Goal: Navigation & Orientation: Find specific page/section

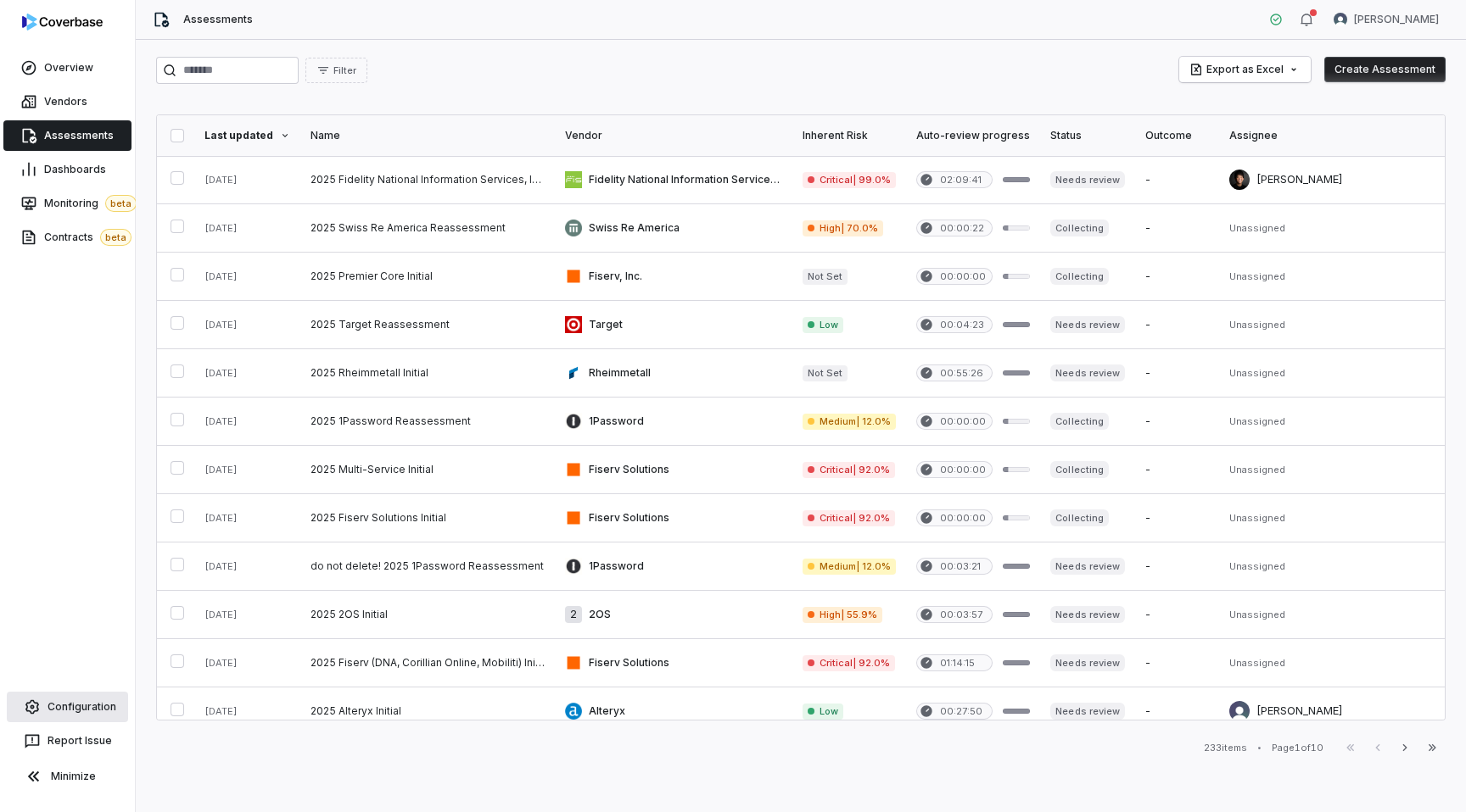
click at [52, 714] on link "Configuration" at bounding box center [67, 707] width 121 height 31
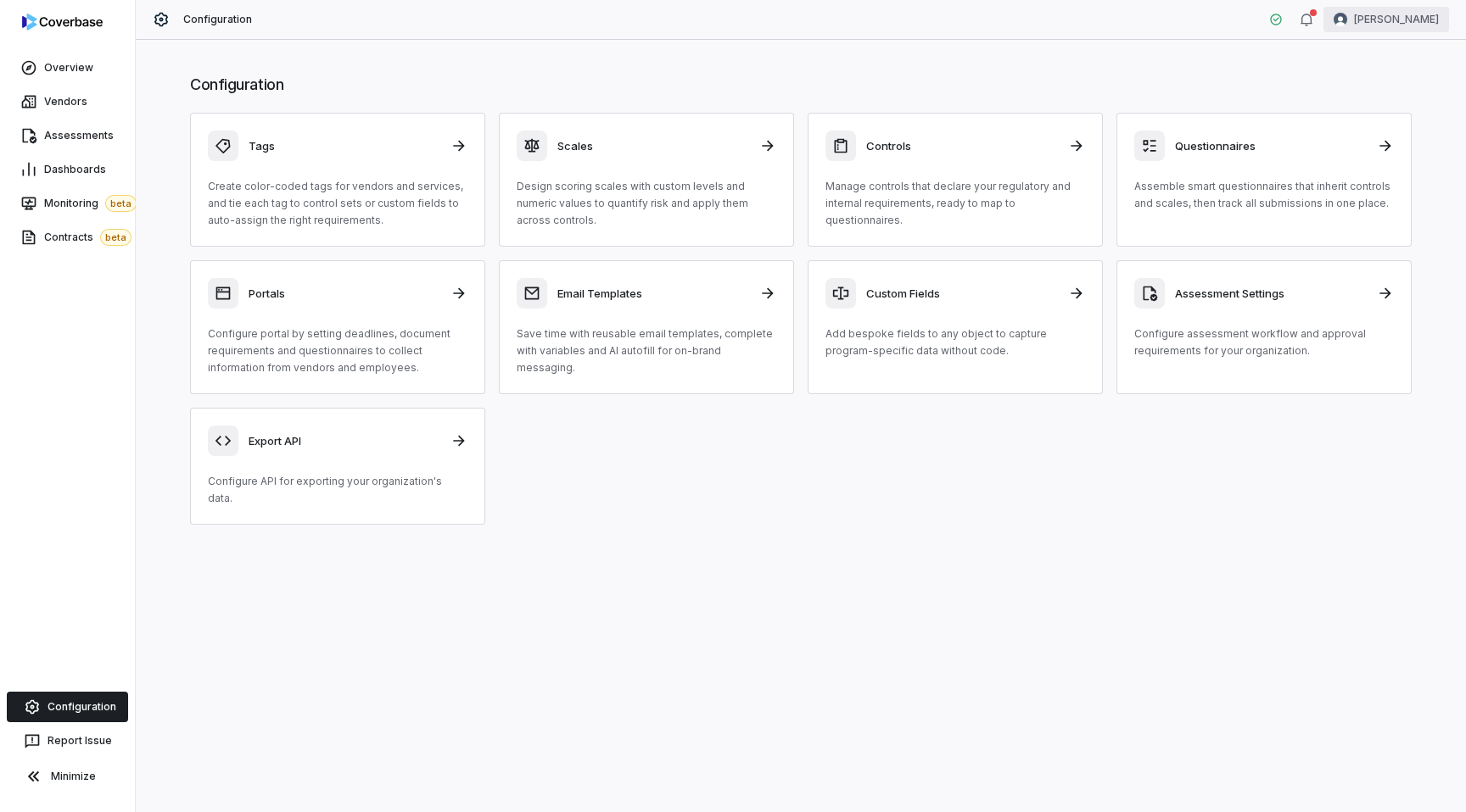
click at [1397, 31] on html "Overview Vendors Assessments Dashboards Monitoring beta Contracts beta Configur…" at bounding box center [733, 406] width 1466 height 812
click at [1355, 67] on div "Account" at bounding box center [1377, 60] width 130 height 27
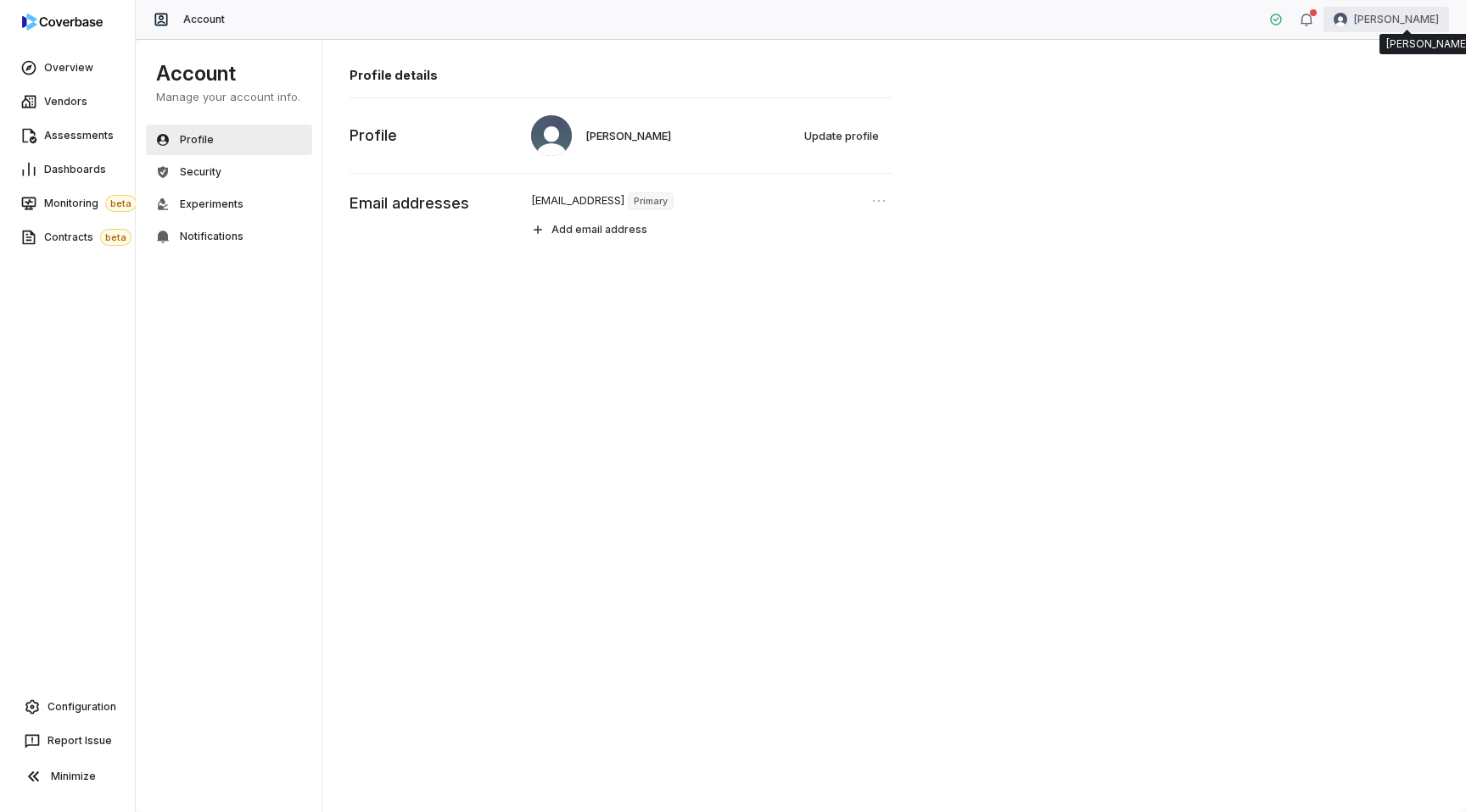
click at [1391, 15] on html "Overview Vendors Assessments Dashboards Monitoring beta Contracts beta Configur…" at bounding box center [733, 406] width 1466 height 812
click at [1385, 84] on div "Organization" at bounding box center [1377, 87] width 130 height 27
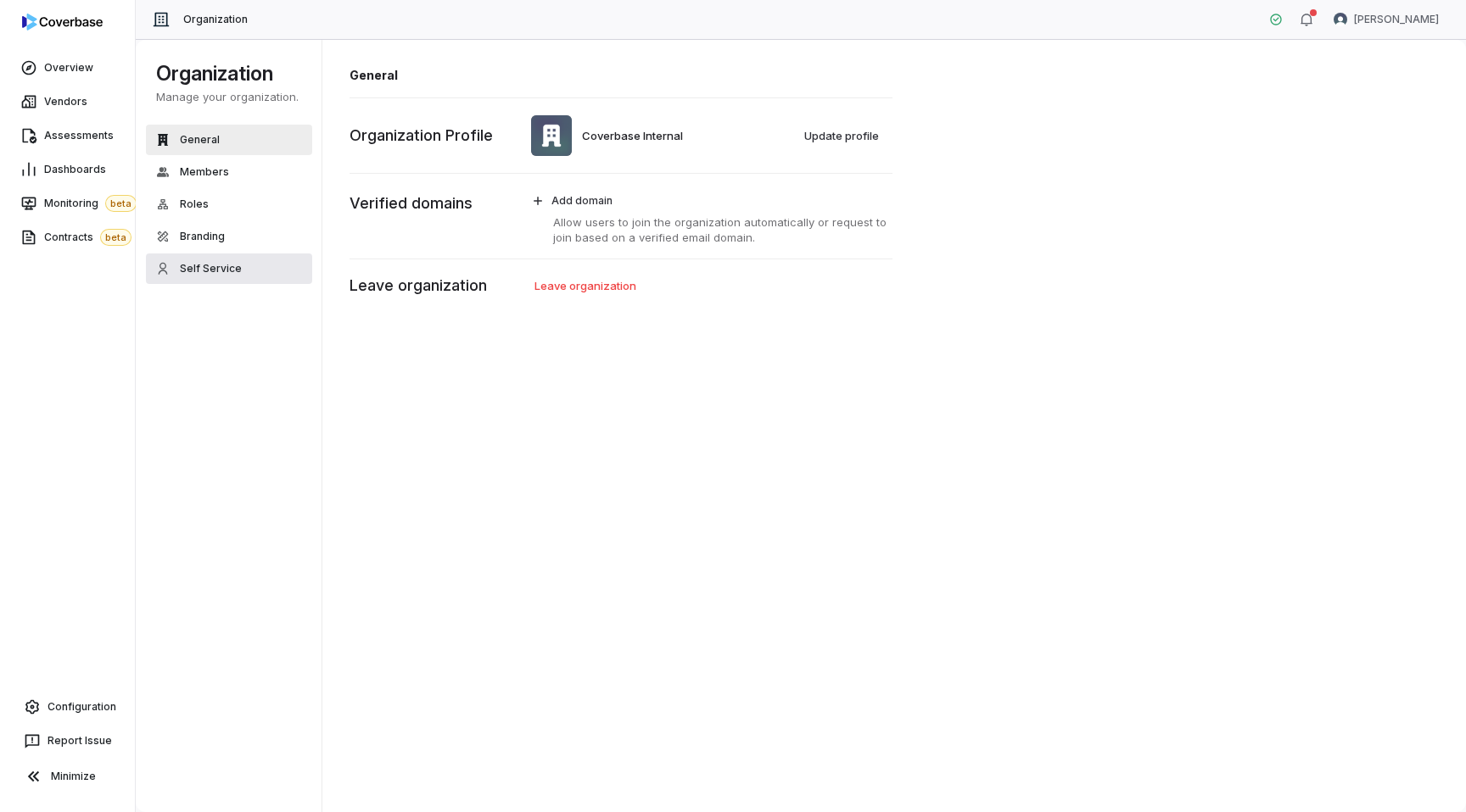
click at [199, 273] on span "Self Service" at bounding box center [211, 269] width 62 height 14
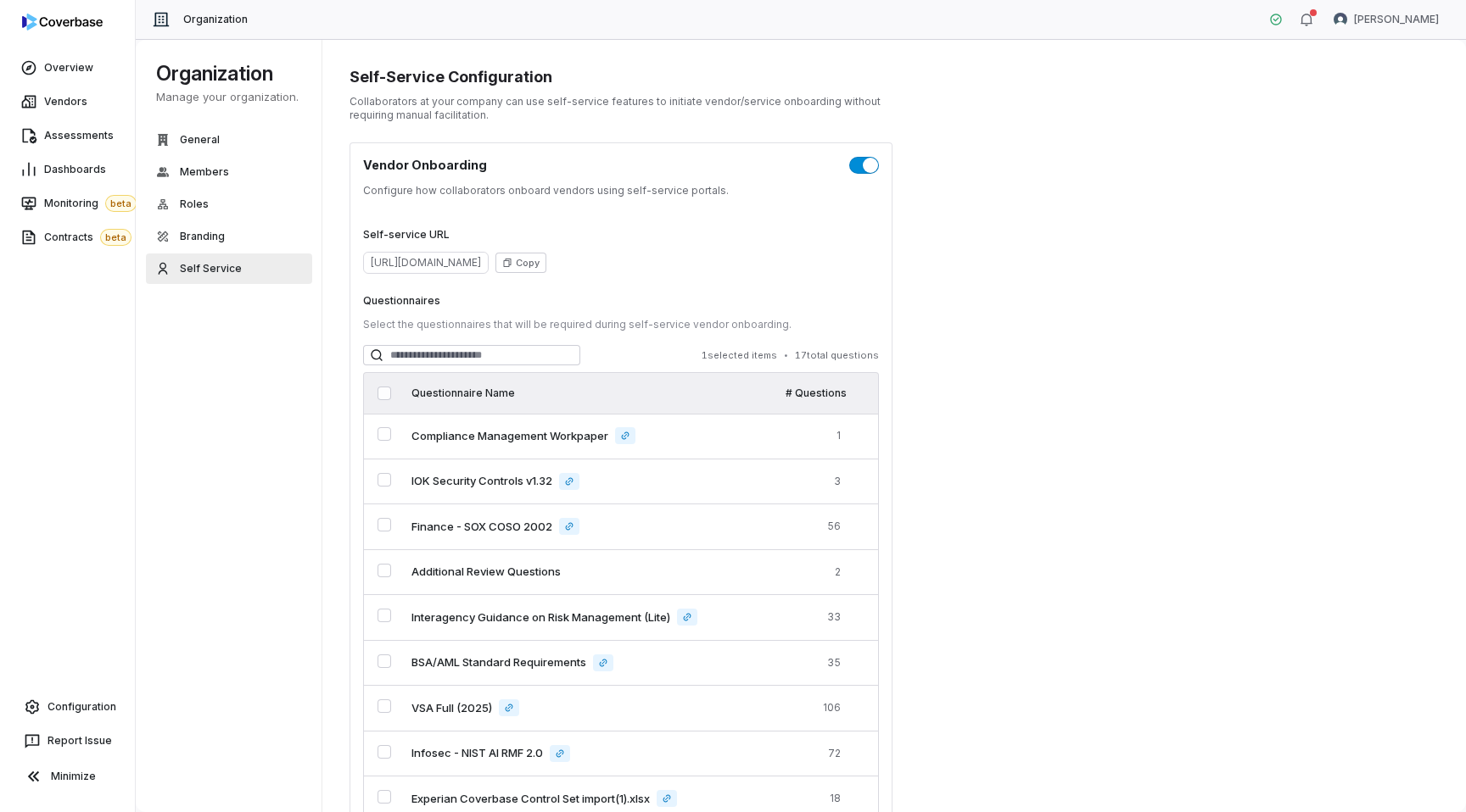
click at [1420, 24] on html "Overview Vendors Assessments Dashboards Monitoring beta Contracts beta Configur…" at bounding box center [733, 406] width 1466 height 812
click at [1393, 21] on html "Overview Vendors Assessments Dashboards Monitoring beta Contracts beta Configur…" at bounding box center [733, 406] width 1466 height 812
click at [1082, 253] on html "Overview Vendors Assessments Dashboards Monitoring beta Contracts beta Configur…" at bounding box center [733, 406] width 1466 height 812
click at [396, 237] on label "Self-service URL" at bounding box center [620, 235] width 516 height 14
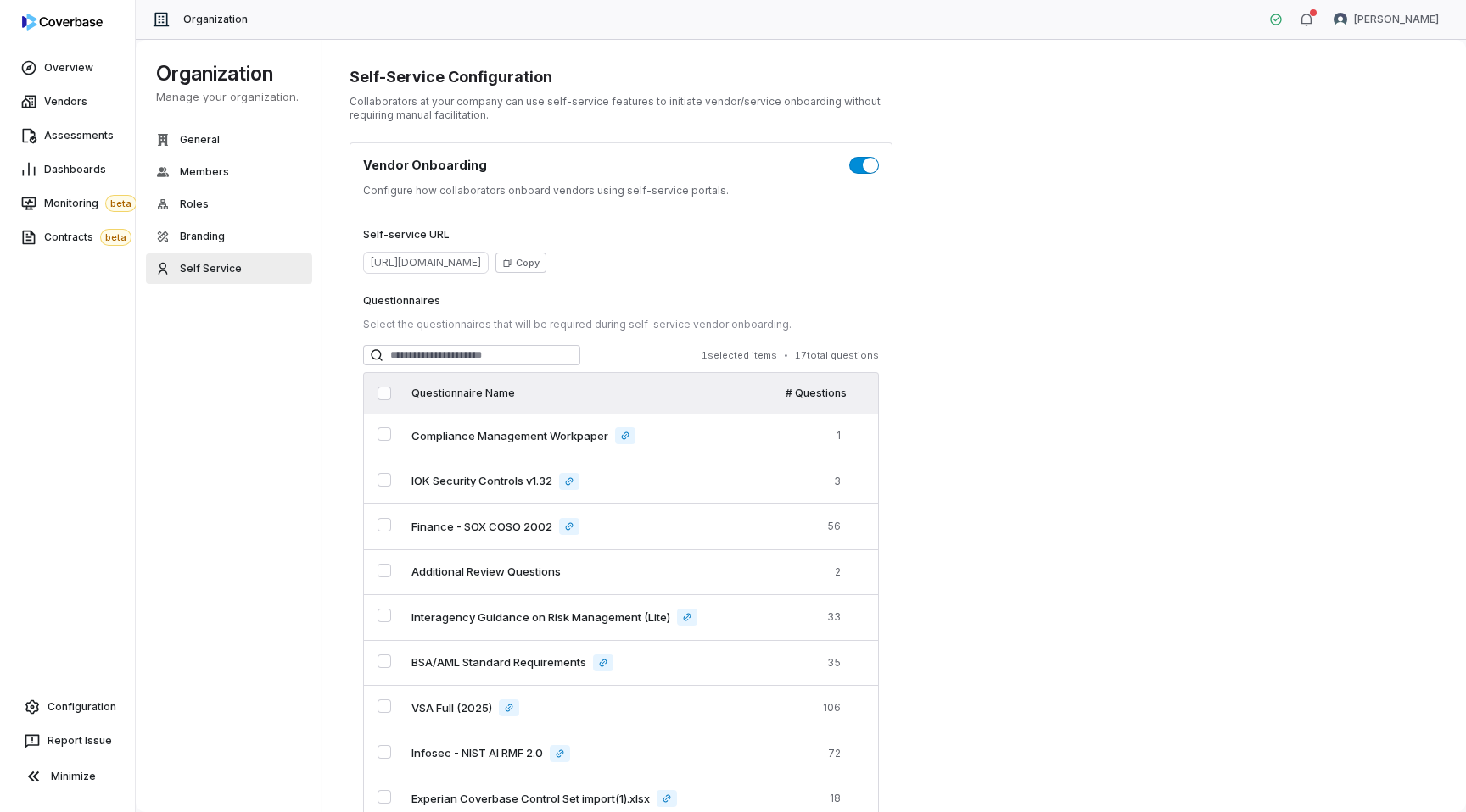
click at [396, 237] on label "Self-service URL" at bounding box center [620, 235] width 516 height 14
click at [74, 26] on img at bounding box center [63, 22] width 81 height 17
click at [51, 21] on img at bounding box center [63, 22] width 81 height 17
click at [57, 22] on img at bounding box center [63, 22] width 81 height 17
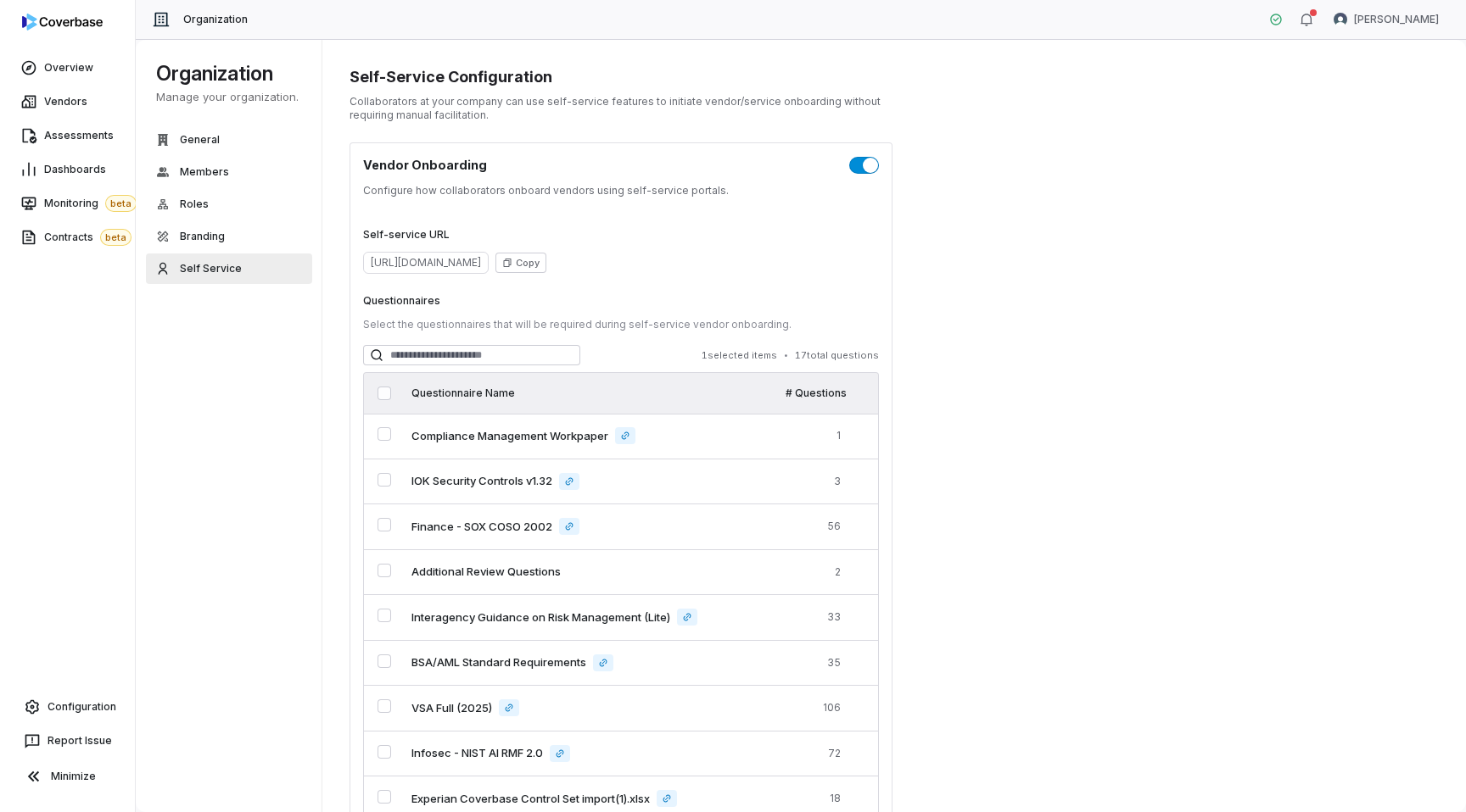
click at [77, 32] on div at bounding box center [67, 25] width 135 height 51
click at [53, 27] on img at bounding box center [63, 22] width 81 height 17
click at [53, 67] on span "Overview" at bounding box center [68, 68] width 49 height 14
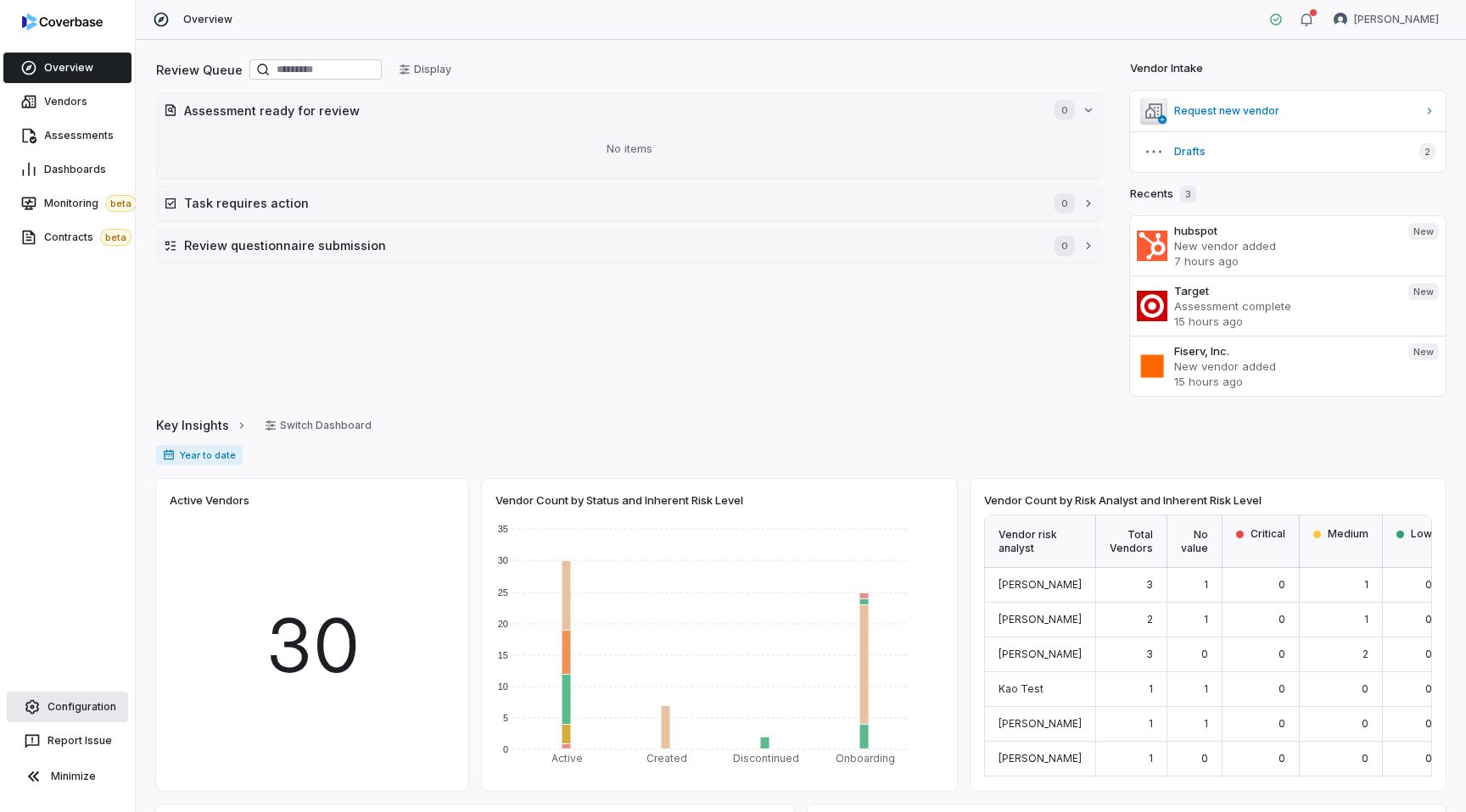
click at [62, 711] on span "Configuration" at bounding box center [81, 707] width 69 height 14
